Goal: Transaction & Acquisition: Purchase product/service

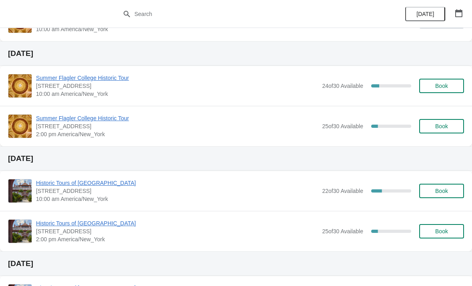
scroll to position [84, 0]
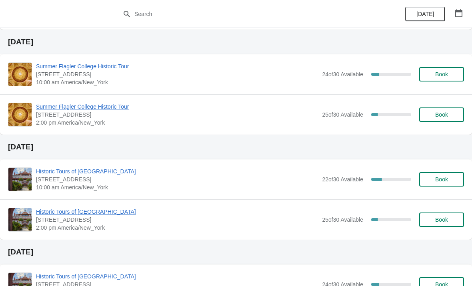
click at [458, 110] on button "Book" at bounding box center [441, 115] width 45 height 14
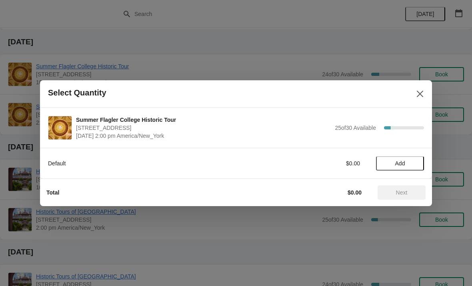
click at [415, 100] on button "Close" at bounding box center [420, 94] width 14 height 14
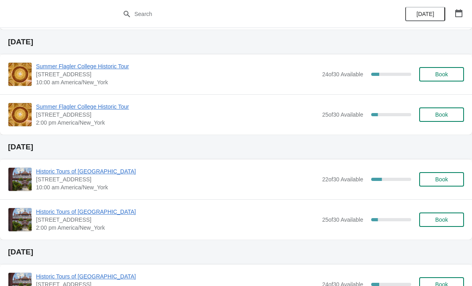
click at [443, 72] on span "Book" at bounding box center [441, 74] width 13 height 6
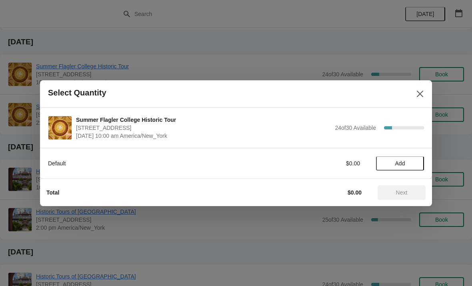
click at [405, 161] on span "Add" at bounding box center [400, 163] width 10 height 6
click at [406, 160] on div "1" at bounding box center [400, 163] width 48 height 8
click at [411, 161] on icon at bounding box center [414, 163] width 8 height 8
click at [408, 195] on span "Next" at bounding box center [402, 193] width 12 height 6
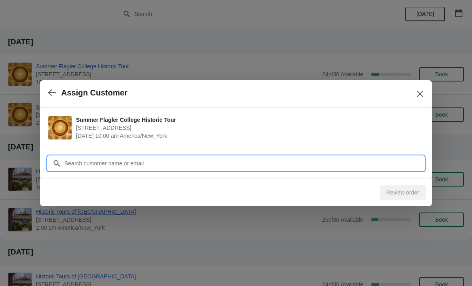
click at [374, 159] on input "Customer" at bounding box center [244, 163] width 360 height 14
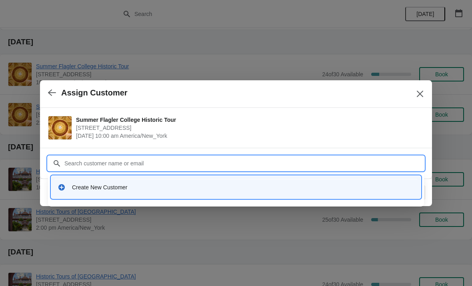
click at [363, 189] on div "Create New Customer" at bounding box center [243, 188] width 342 height 8
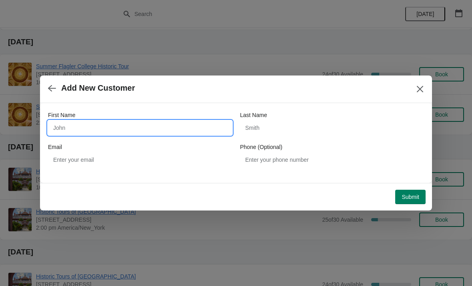
click at [159, 131] on input "First Name" at bounding box center [140, 128] width 184 height 14
type input "[PERSON_NAME]"
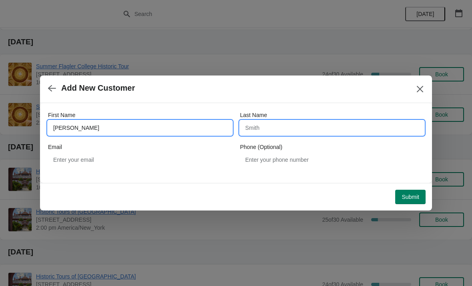
click at [322, 132] on input "Last Name" at bounding box center [332, 128] width 184 height 14
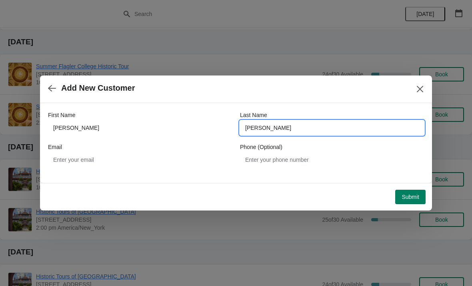
type input "[PERSON_NAME]"
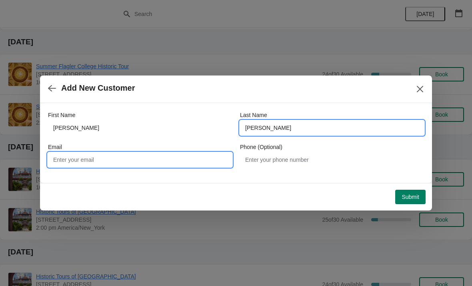
click at [94, 161] on input "Email" at bounding box center [140, 160] width 184 height 14
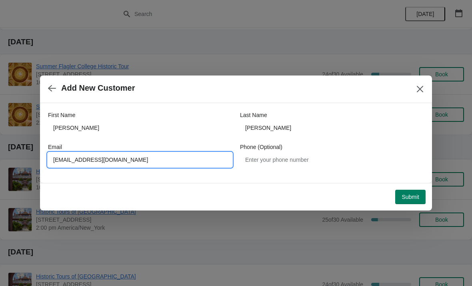
type input "[EMAIL_ADDRESS][DOMAIN_NAME]"
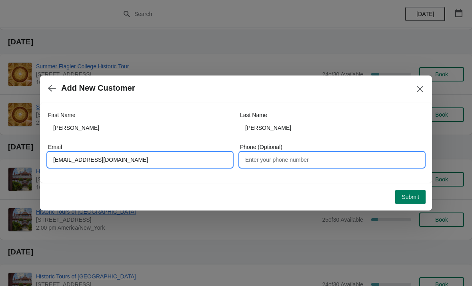
click at [322, 155] on input "Phone (Optional)" at bounding box center [332, 160] width 184 height 14
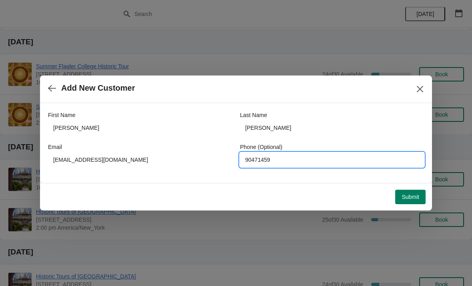
type input "904714592"
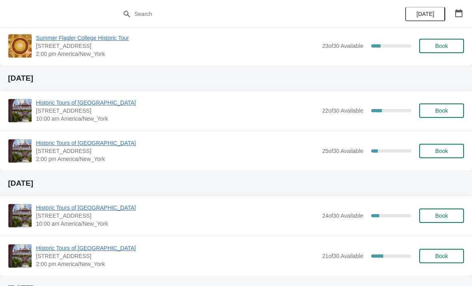
scroll to position [151, 0]
